Goal: Task Accomplishment & Management: Manage account settings

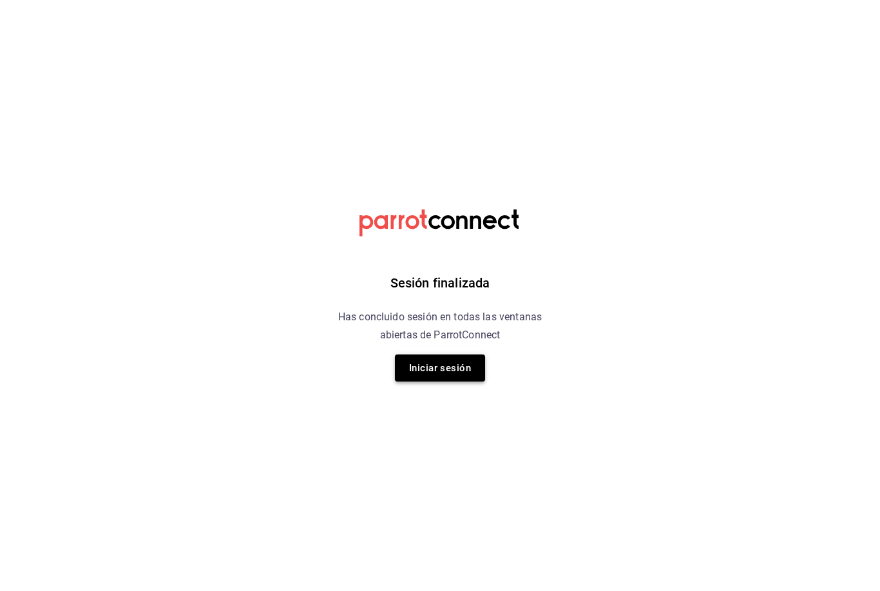
click at [419, 363] on button "Iniciar sesión" at bounding box center [440, 367] width 90 height 27
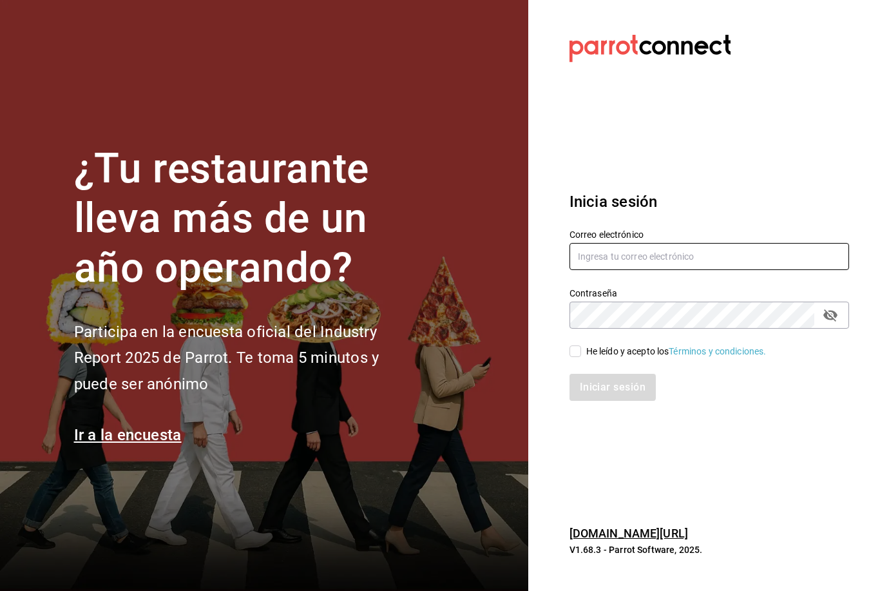
click at [722, 270] on input "text" at bounding box center [710, 256] width 280 height 27
click at [679, 270] on input "text" at bounding box center [710, 256] width 280 height 27
type input "Felipecabello.chapa@gmail.com"
click at [569, 385] on div "Iniciar sesión" at bounding box center [701, 379] width 295 height 43
click at [570, 357] on input "He leído y acepto los Términos y condiciones." at bounding box center [576, 351] width 12 height 12
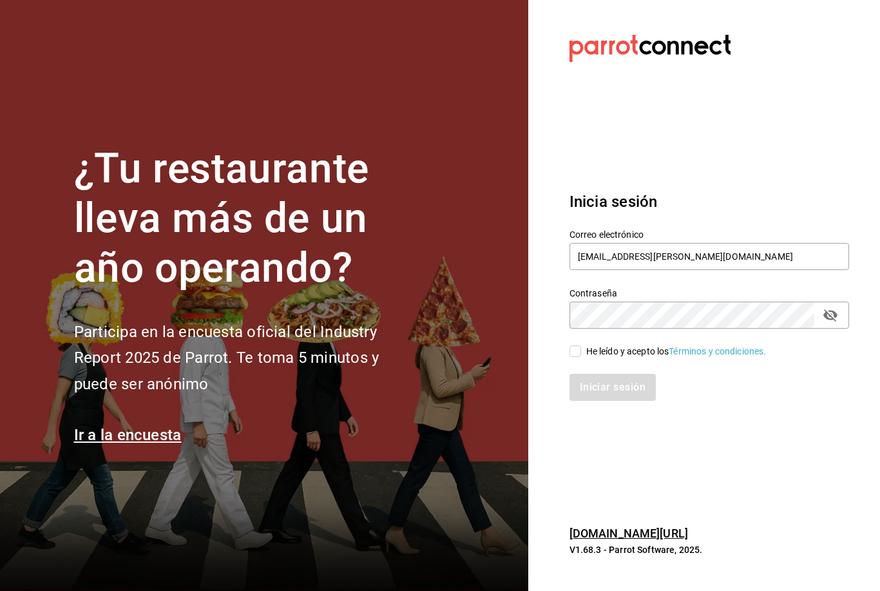
checkbox input "true"
click at [621, 401] on button "Iniciar sesión" at bounding box center [614, 387] width 88 height 27
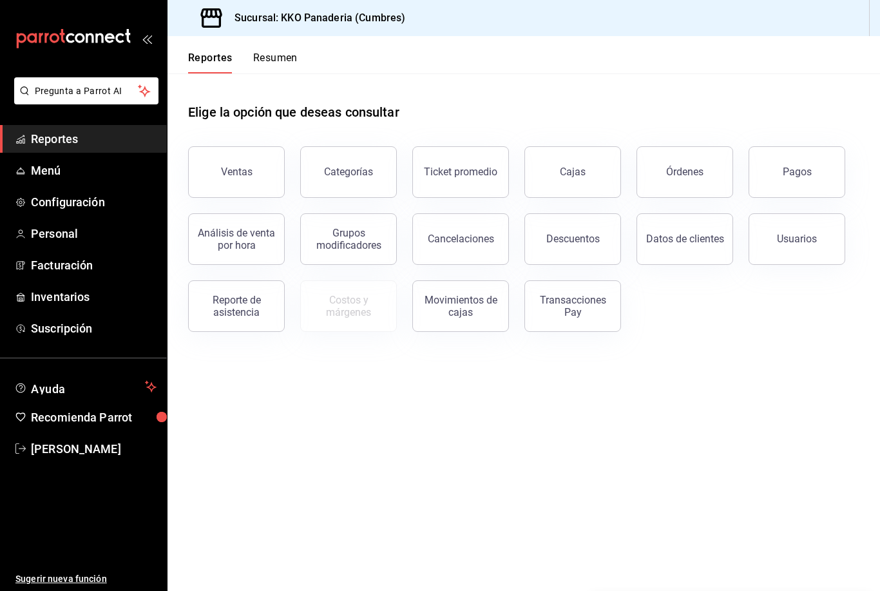
click at [293, 62] on button "Resumen" at bounding box center [275, 63] width 44 height 22
